Goal: Transaction & Acquisition: Download file/media

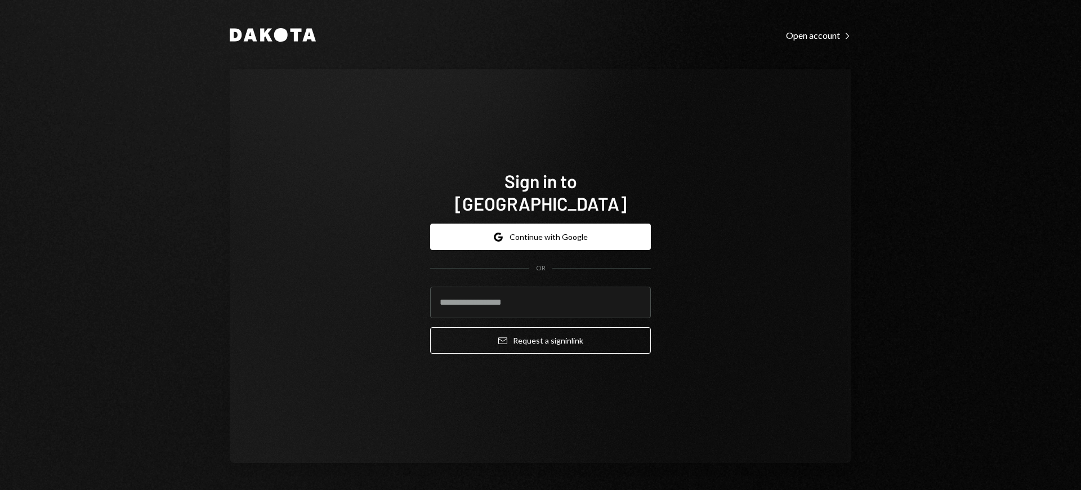
click at [0, 489] on com-1password-button at bounding box center [0, 490] width 0 height 0
click at [541, 289] on input "email" at bounding box center [540, 302] width 221 height 32
type input "**********"
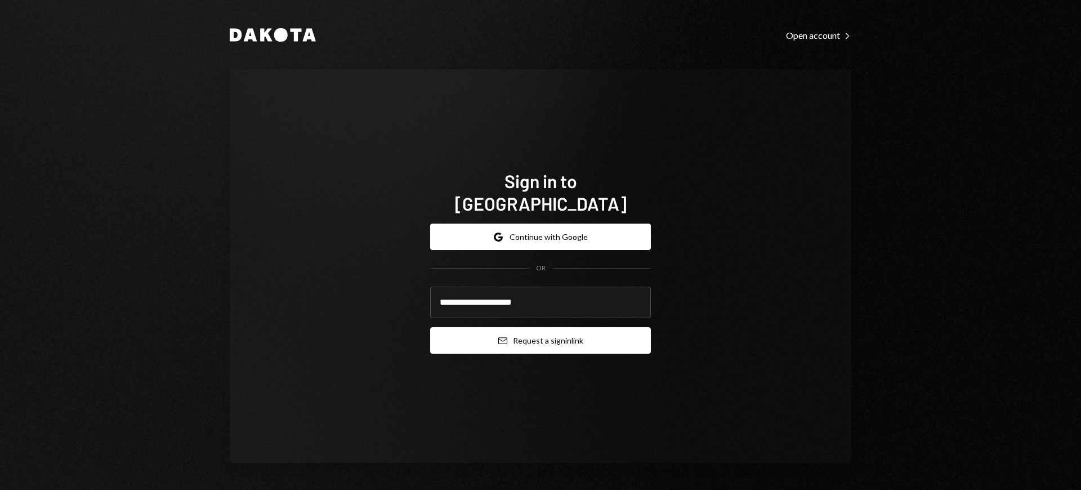
click at [580, 332] on button "Email Request a sign in link" at bounding box center [540, 340] width 221 height 26
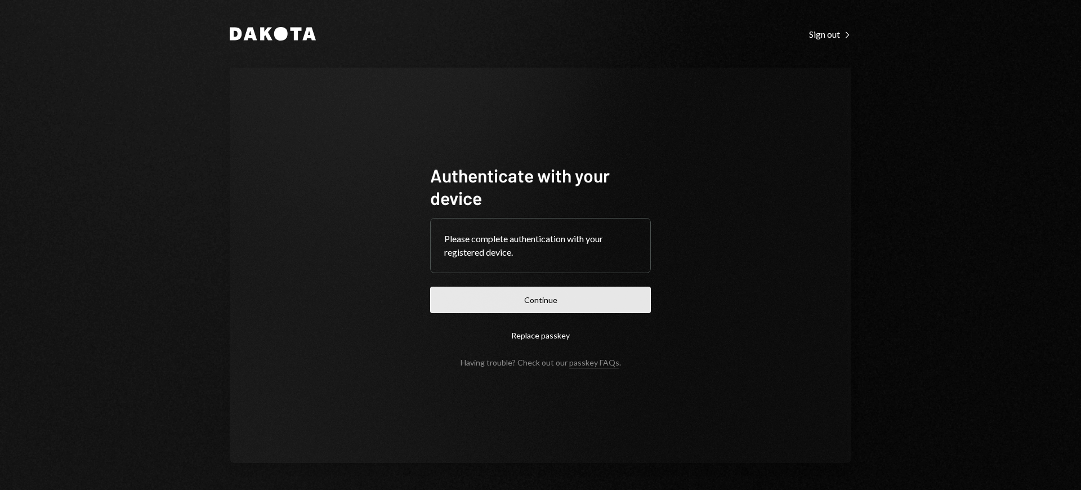
click at [552, 300] on button "Continue" at bounding box center [540, 299] width 221 height 26
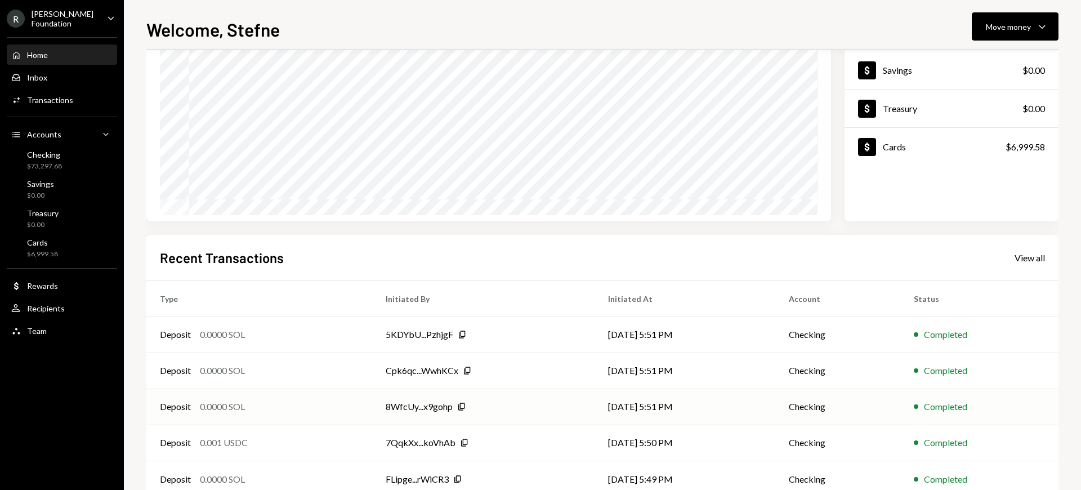
scroll to position [135, 0]
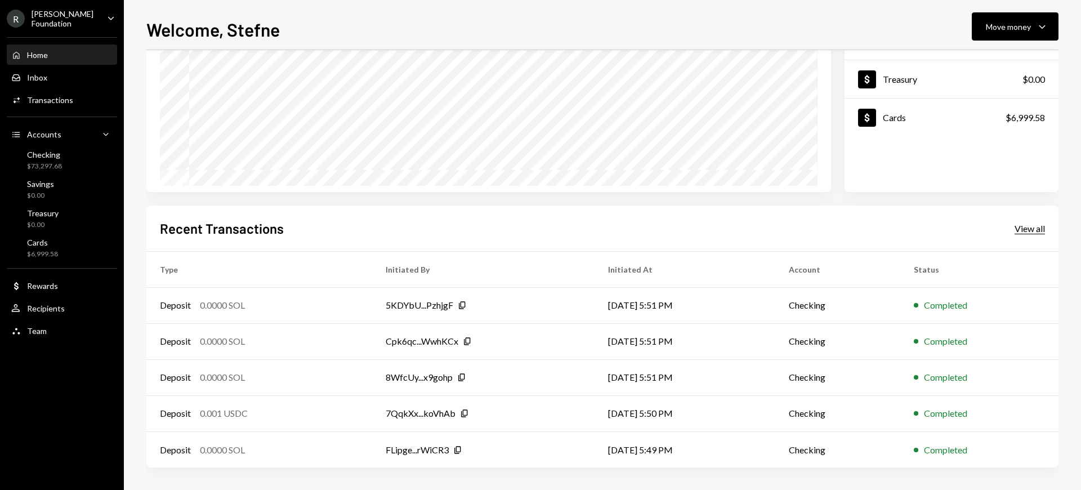
click at [1025, 225] on div "View all" at bounding box center [1029, 228] width 30 height 11
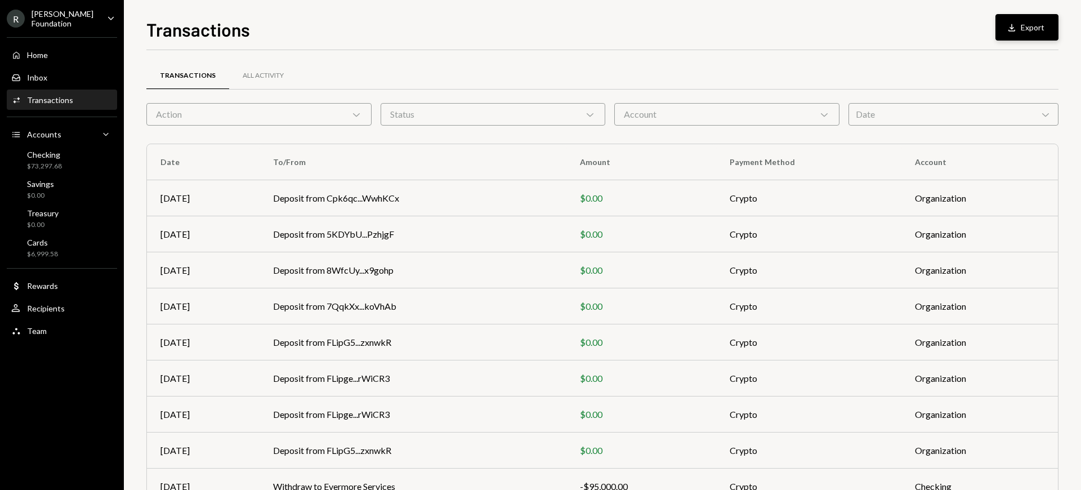
click at [1025, 32] on button "Download Export" at bounding box center [1026, 27] width 63 height 26
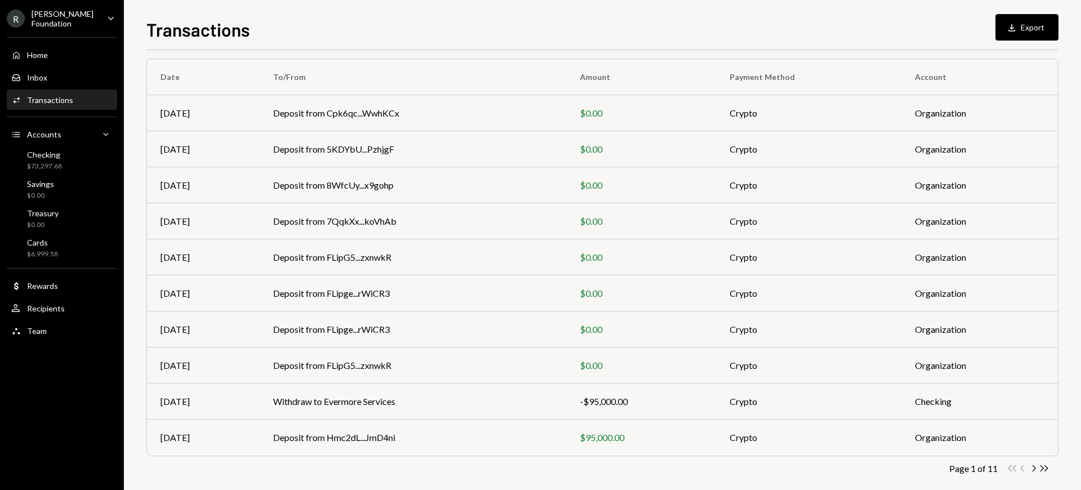
scroll to position [87, 0]
click at [1031, 28] on button "Download Export" at bounding box center [1026, 27] width 63 height 26
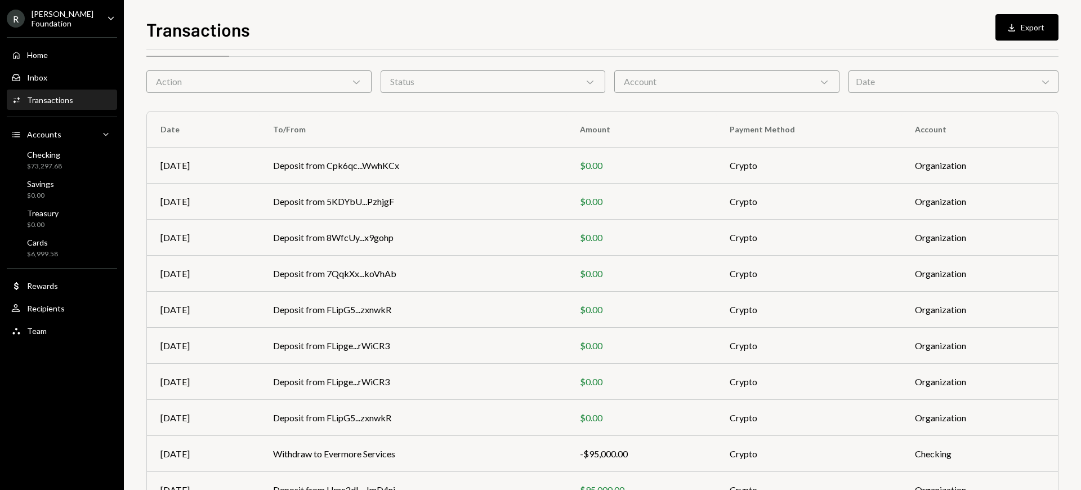
scroll to position [0, 0]
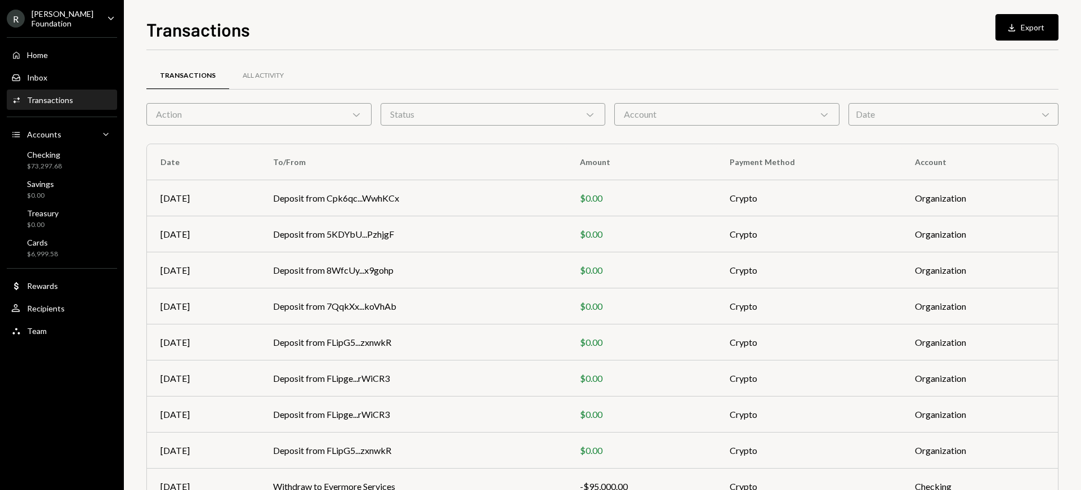
click at [332, 114] on div "Action Chevron Down" at bounding box center [258, 114] width 225 height 23
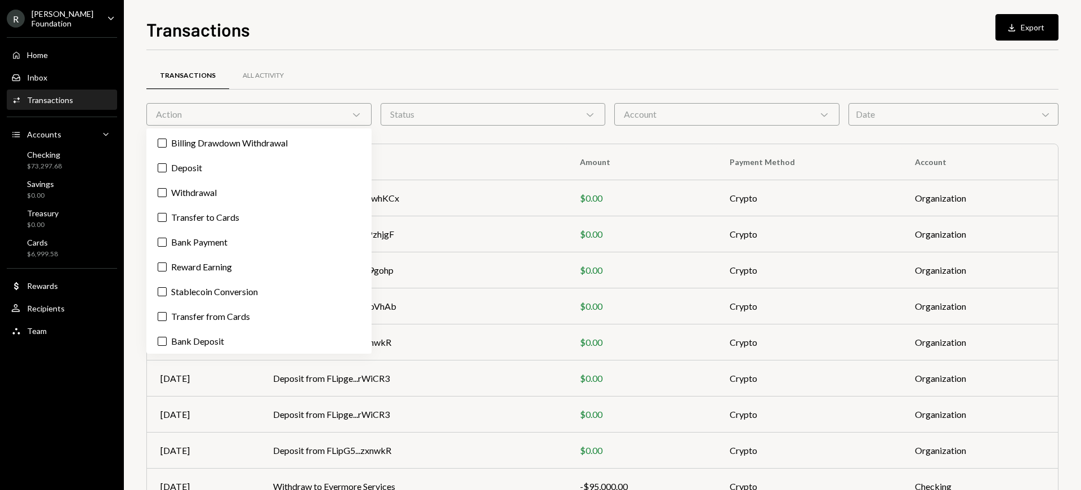
click at [332, 114] on div "Action Chevron Down" at bounding box center [258, 114] width 225 height 23
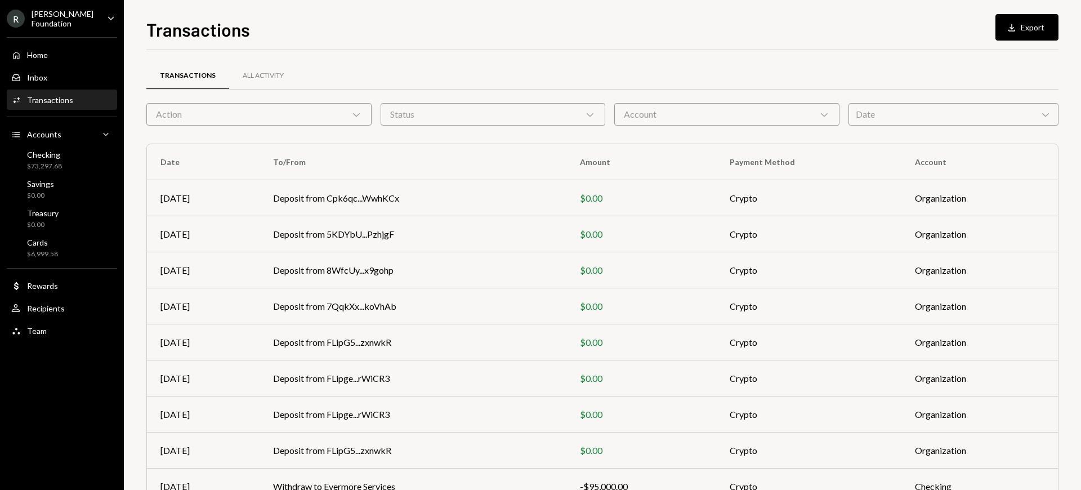
click at [445, 113] on div "Status Chevron Down" at bounding box center [492, 114] width 225 height 23
click at [651, 111] on div "Account Chevron Down" at bounding box center [726, 114] width 225 height 23
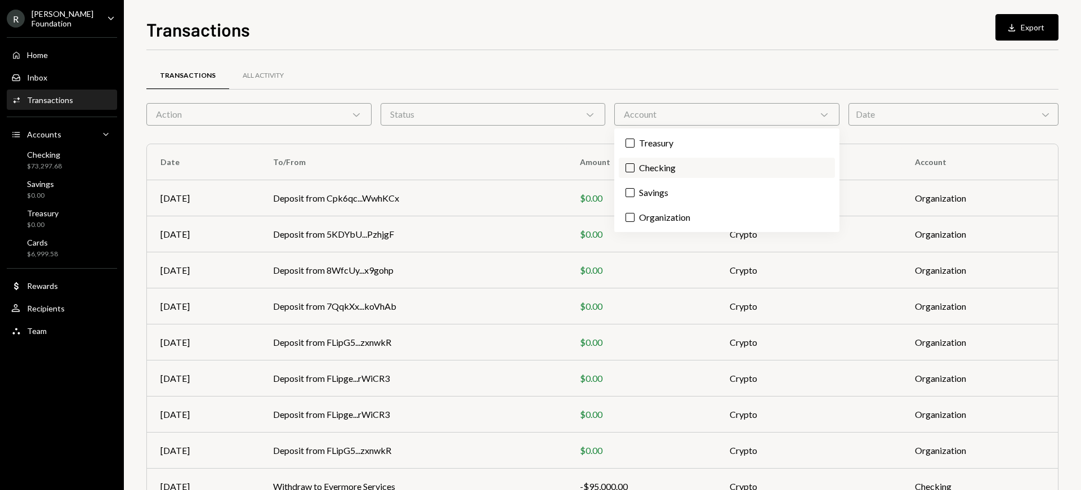
click at [634, 167] on label "Checking" at bounding box center [727, 168] width 216 height 20
click at [634, 167] on button "Checking" at bounding box center [629, 167] width 9 height 9
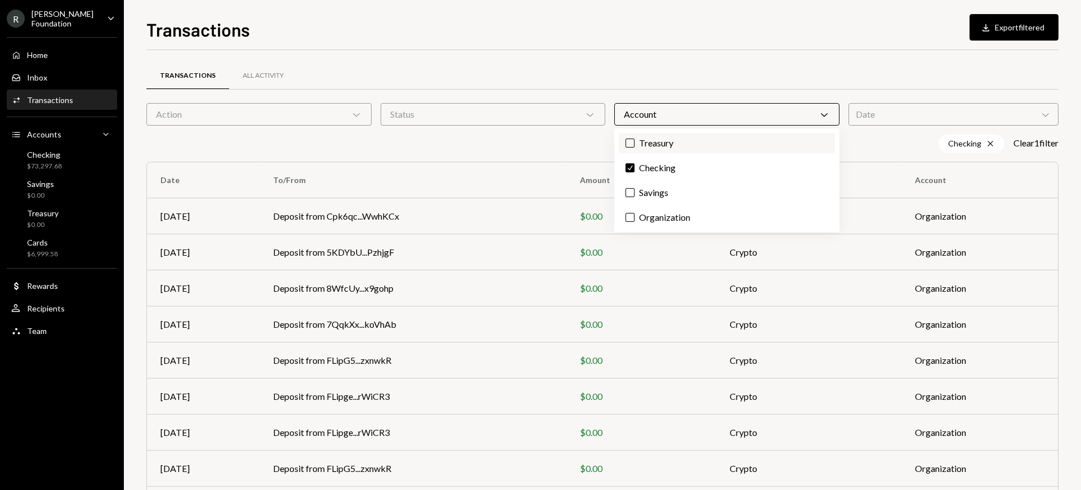
click at [633, 141] on button "Treasury" at bounding box center [629, 142] width 9 height 9
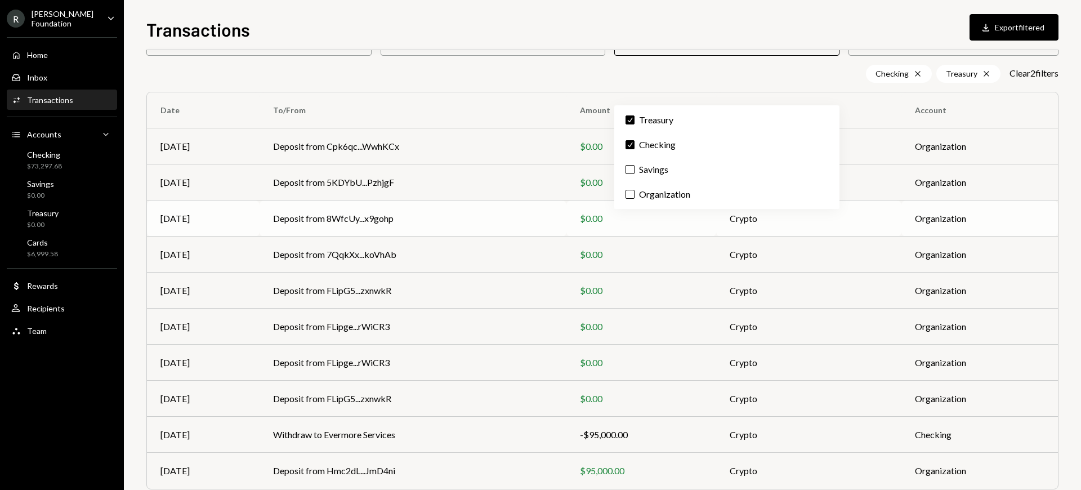
scroll to position [116, 0]
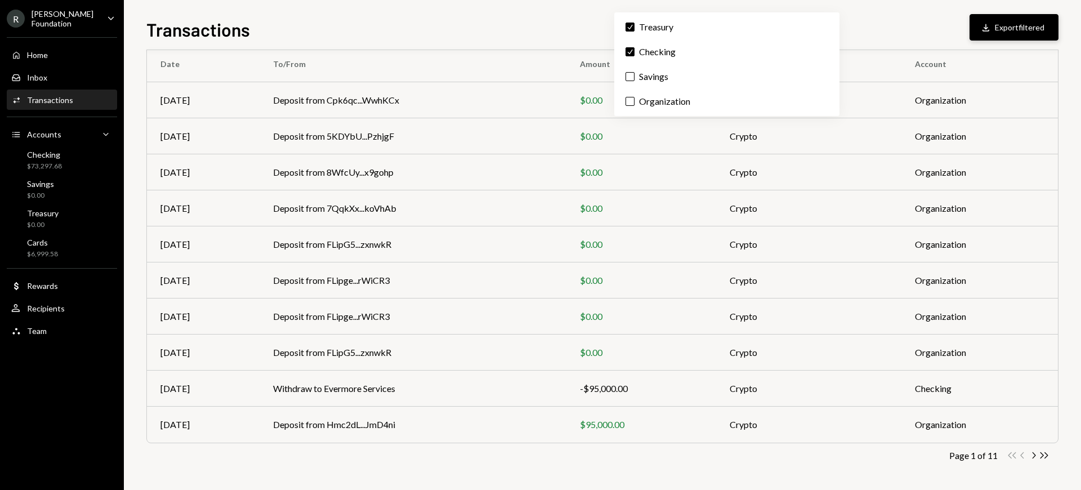
click at [1047, 25] on button "Download Export filtered" at bounding box center [1013, 27] width 89 height 26
